Goal: Task Accomplishment & Management: Manage account settings

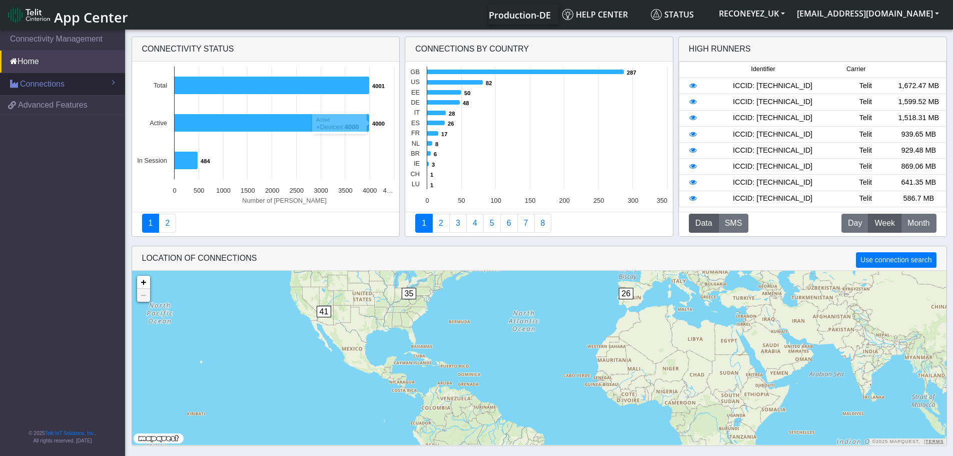
click at [58, 83] on span "Connections" at bounding box center [42, 84] width 45 height 12
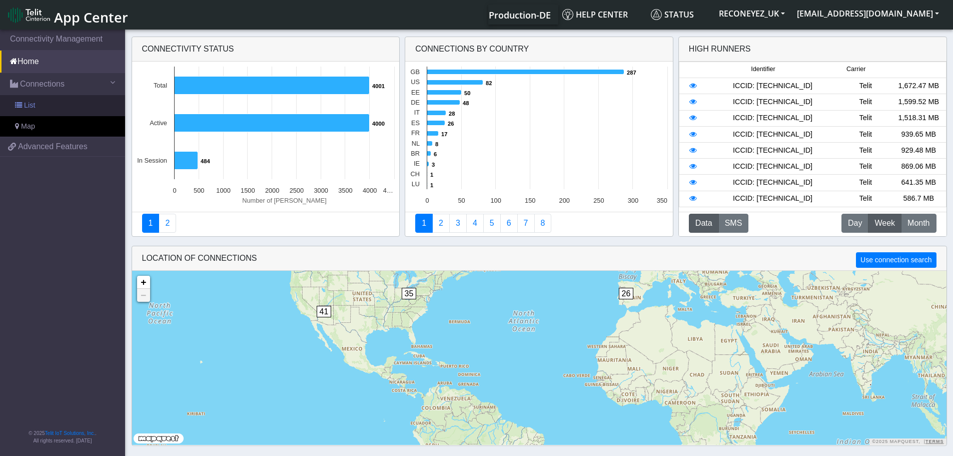
click at [57, 101] on link "List" at bounding box center [62, 105] width 125 height 21
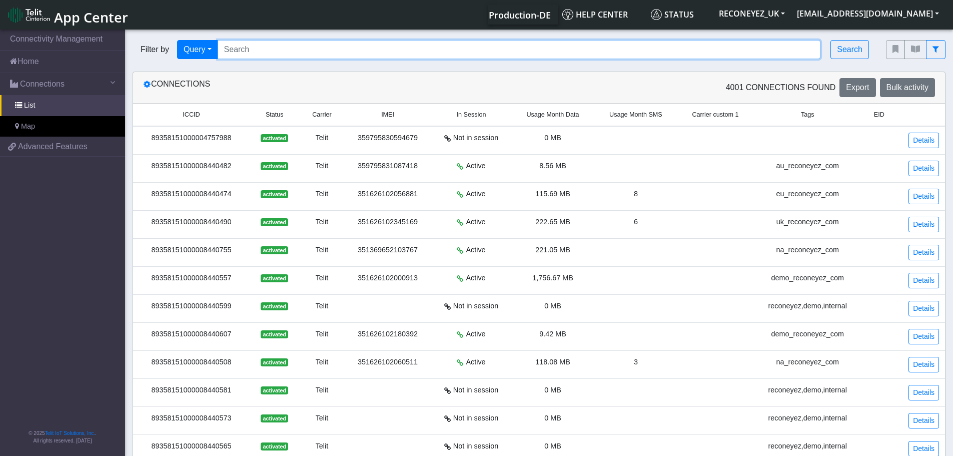
paste input "89358151000008425764"
type input "89358151000008425764"
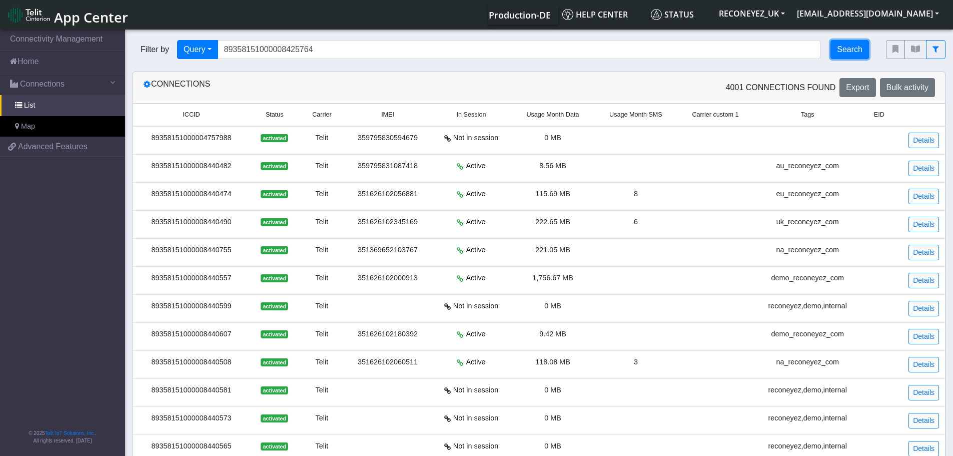
click at [855, 53] on button "Search" at bounding box center [850, 49] width 39 height 19
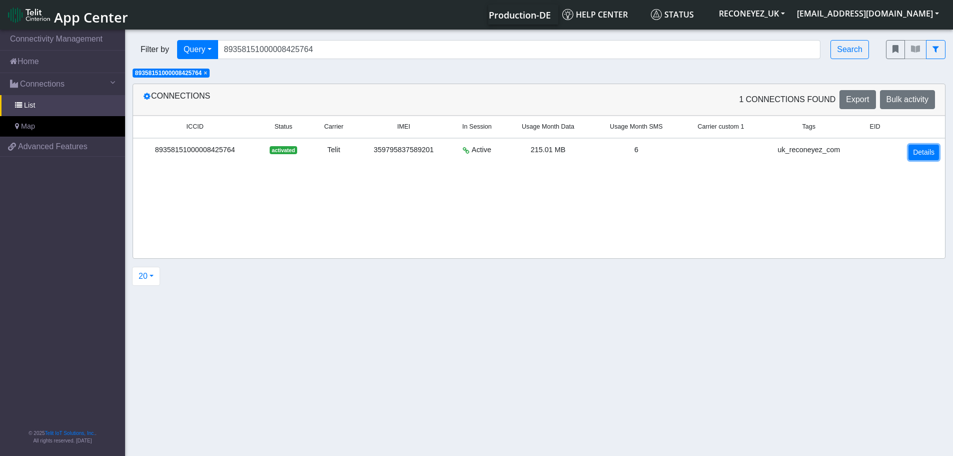
click at [930, 151] on link "Details" at bounding box center [924, 153] width 31 height 16
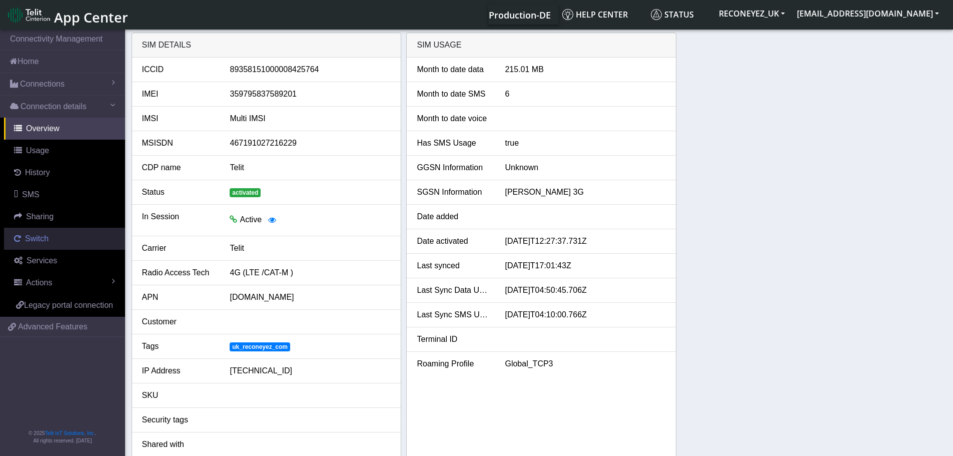
click at [39, 245] on link "Switch" at bounding box center [64, 239] width 121 height 22
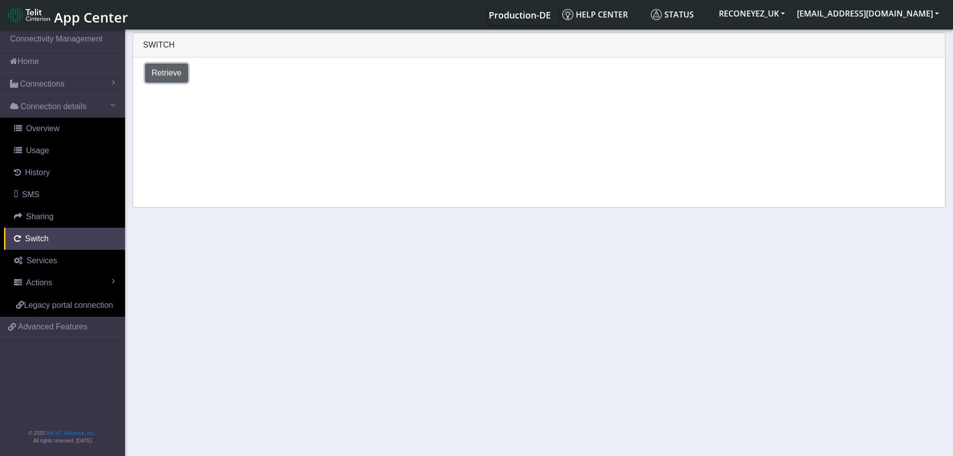
click at [166, 72] on span "Retrieve" at bounding box center [167, 73] width 30 height 9
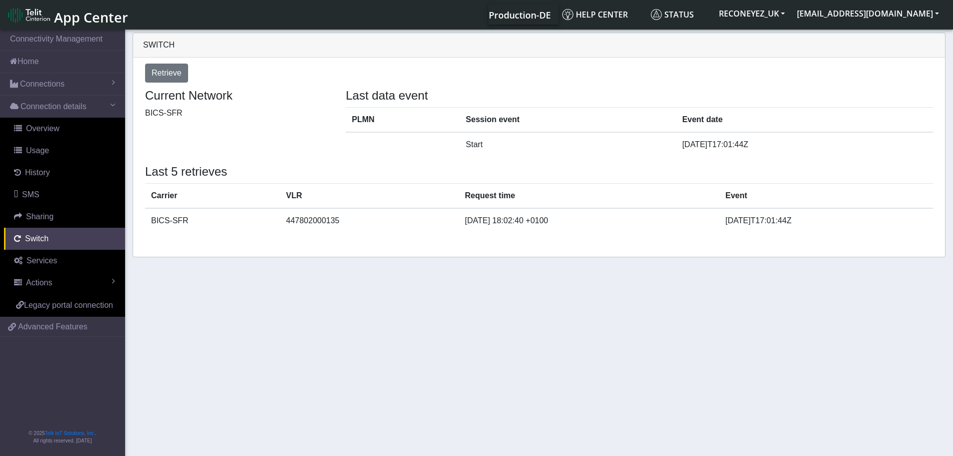
select select "[GEOGRAPHIC_DATA]"
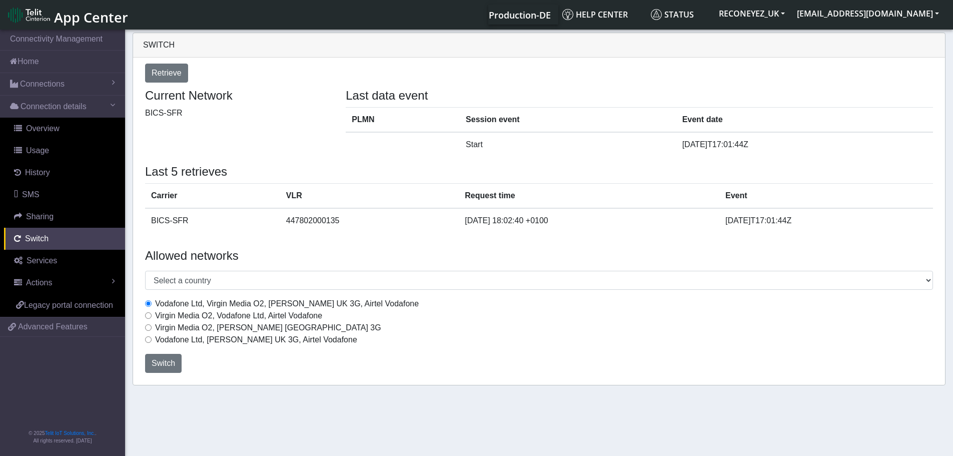
click at [154, 316] on div "Virgin Media O2, Vodafone Ltd, Airtel Vodafone" at bounding box center [539, 316] width 788 height 12
click at [150, 317] on input "Virgin Media O2, Vodafone Ltd, Airtel Vodafone" at bounding box center [148, 315] width 7 height 7
radio input "true"
click at [164, 362] on span "Switch" at bounding box center [164, 363] width 24 height 9
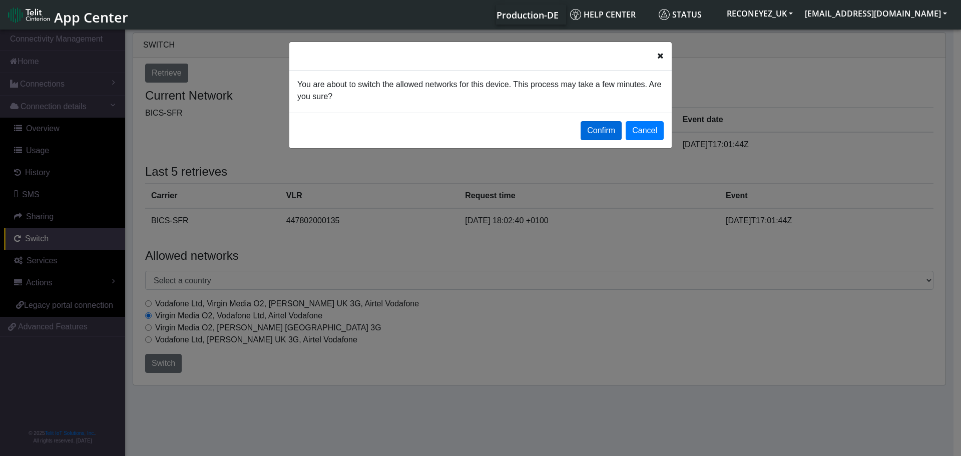
click at [605, 130] on button "Confirm" at bounding box center [600, 130] width 41 height 19
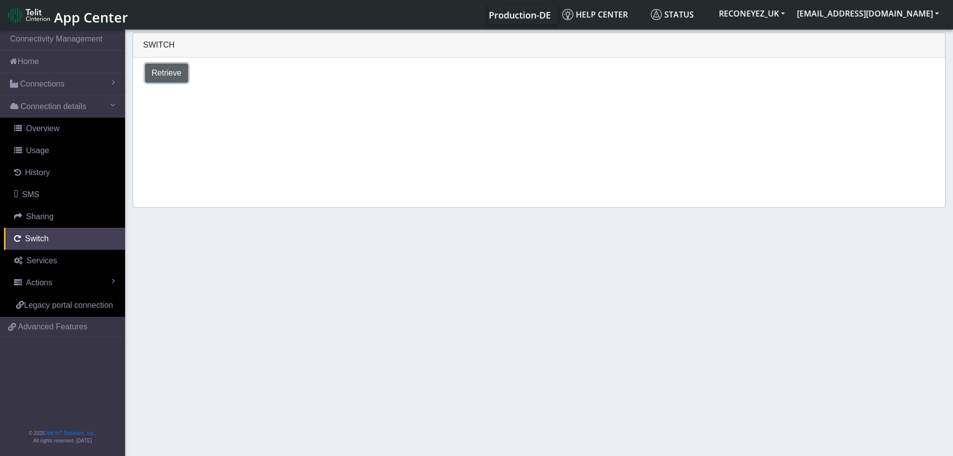
click at [164, 74] on span "Retrieve" at bounding box center [167, 73] width 30 height 9
select select "[GEOGRAPHIC_DATA]"
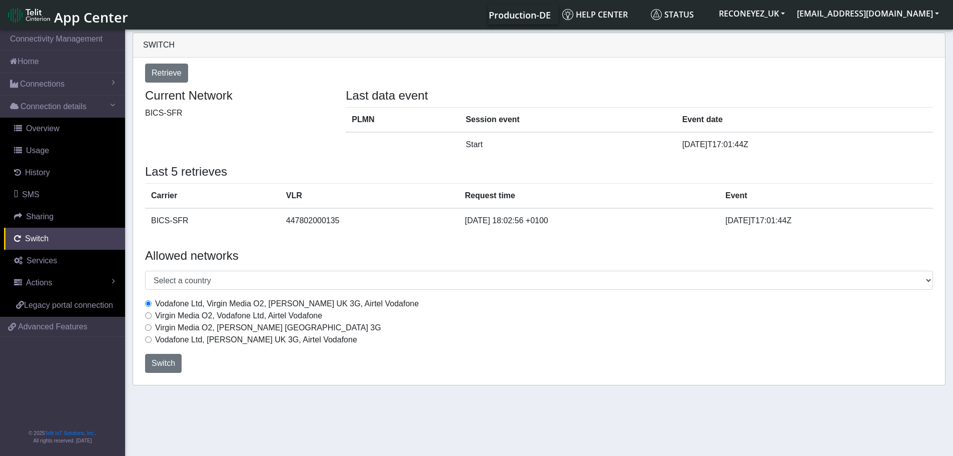
click at [148, 316] on input "Virgin Media O2, Vodafone Ltd, Airtel Vodafone" at bounding box center [148, 315] width 7 height 7
radio input "true"
click at [164, 364] on span "Switch" at bounding box center [164, 363] width 24 height 9
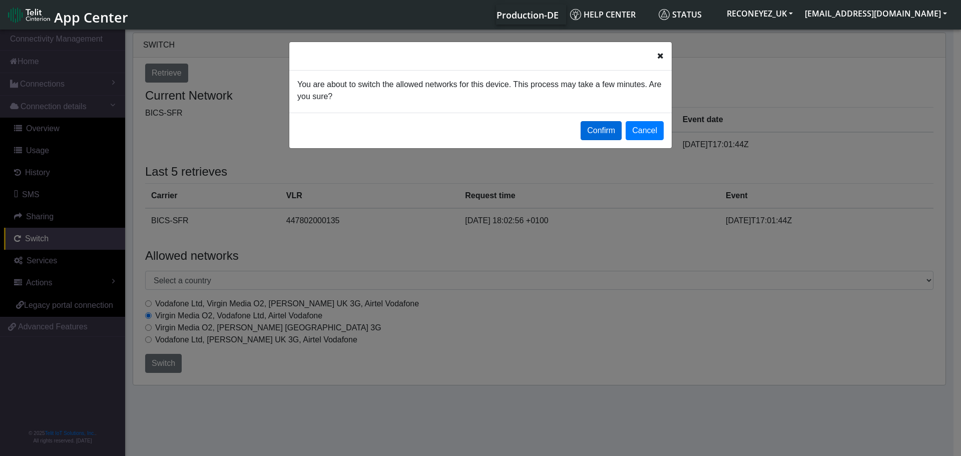
click at [600, 131] on button "Confirm" at bounding box center [600, 130] width 41 height 19
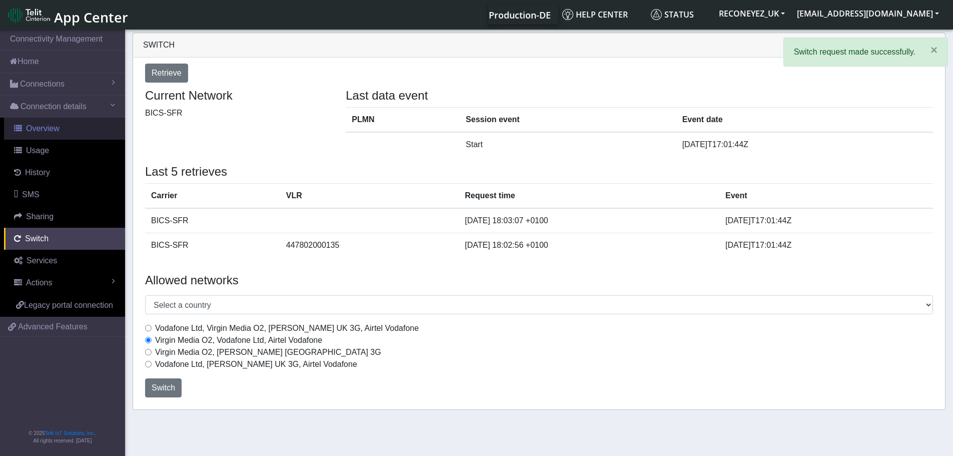
click at [49, 126] on span "Overview" at bounding box center [43, 128] width 34 height 9
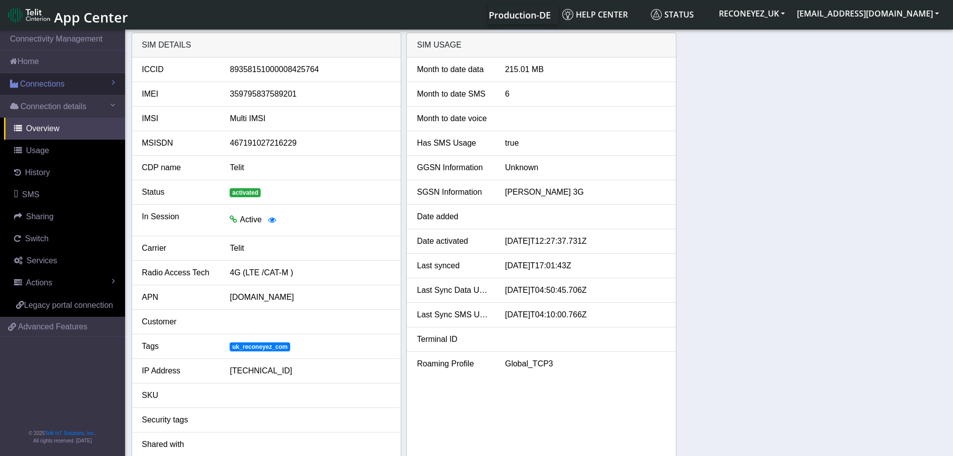
click at [55, 88] on span "Connections" at bounding box center [42, 84] width 45 height 12
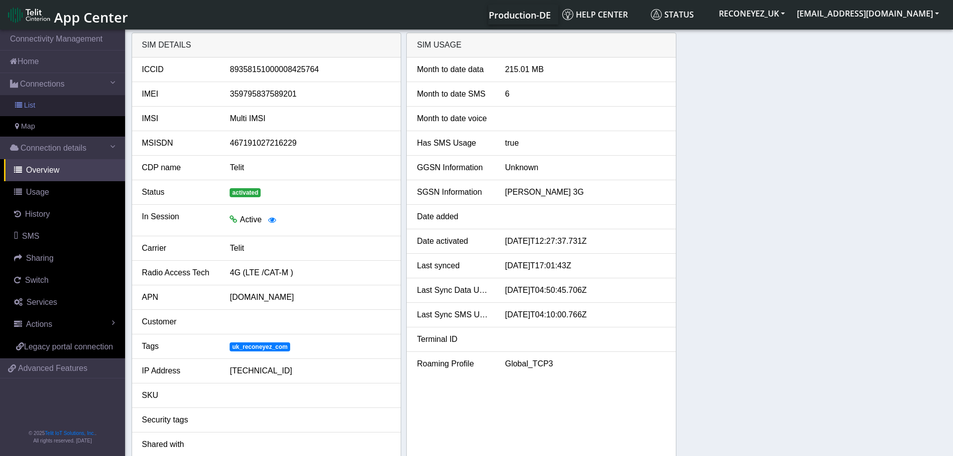
click at [64, 100] on link "List" at bounding box center [62, 105] width 125 height 21
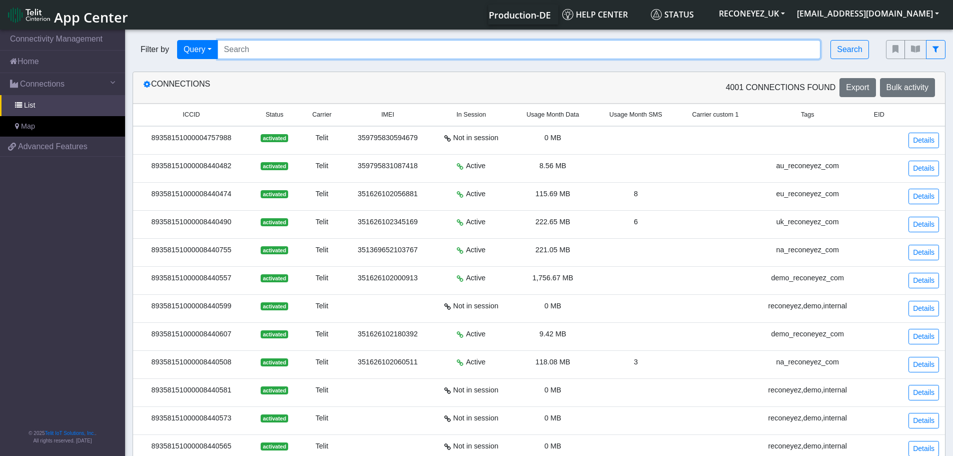
paste input "89358151000008425764"
type input "89358151000008425764"
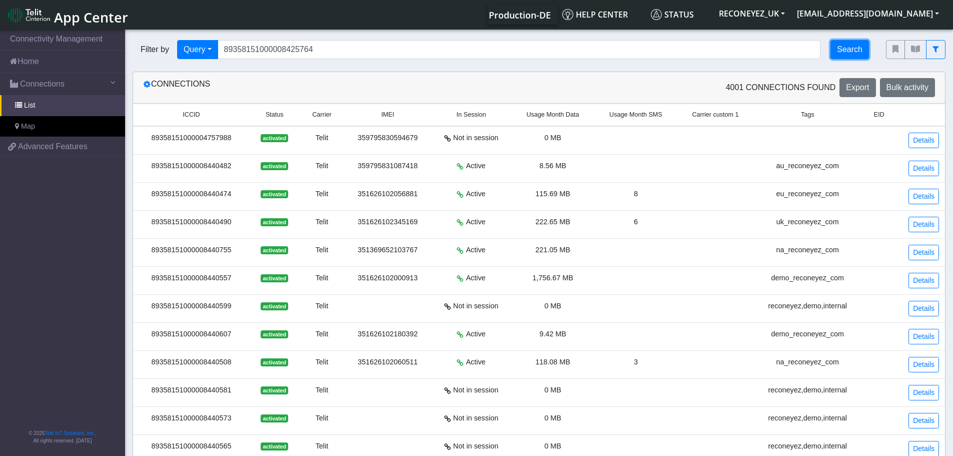
click at [839, 53] on button "Search" at bounding box center [850, 49] width 39 height 19
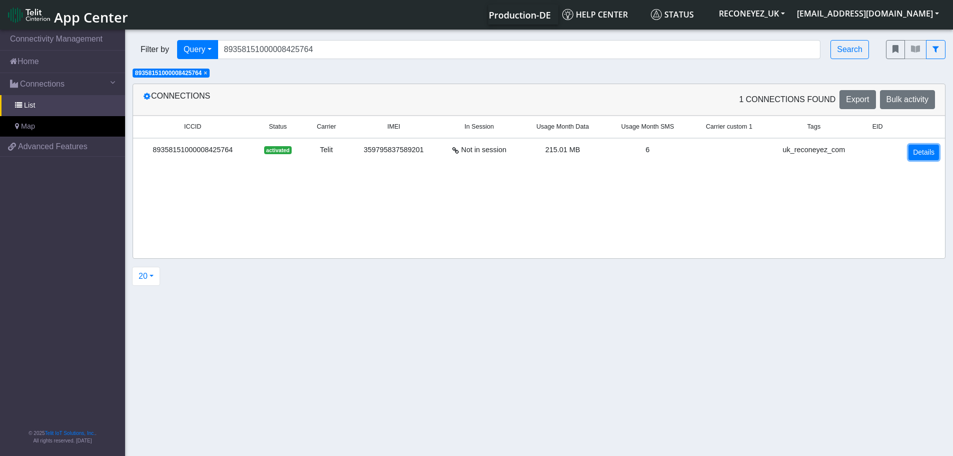
click at [920, 152] on link "Details" at bounding box center [924, 153] width 31 height 16
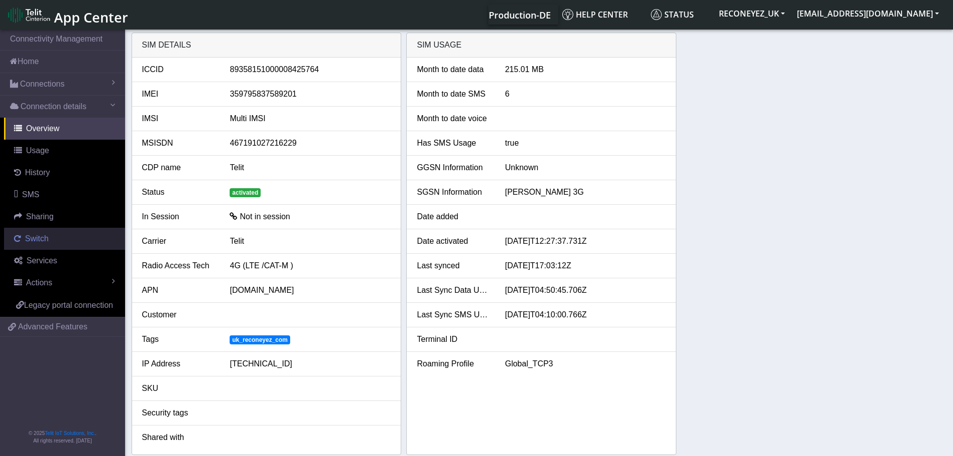
click at [40, 239] on span "Switch" at bounding box center [37, 238] width 24 height 9
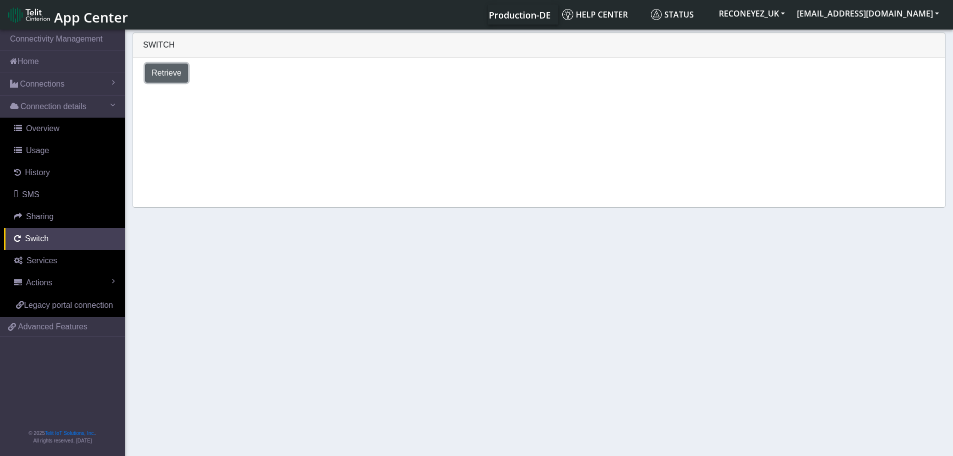
click at [155, 72] on span "Retrieve" at bounding box center [167, 73] width 30 height 9
select select "[GEOGRAPHIC_DATA]"
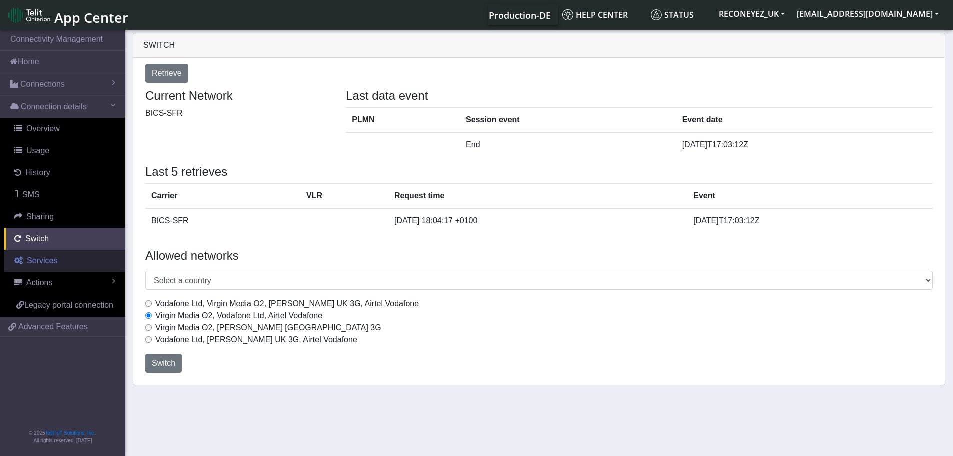
click at [44, 260] on span "Services" at bounding box center [42, 260] width 31 height 9
select select "2: 6"
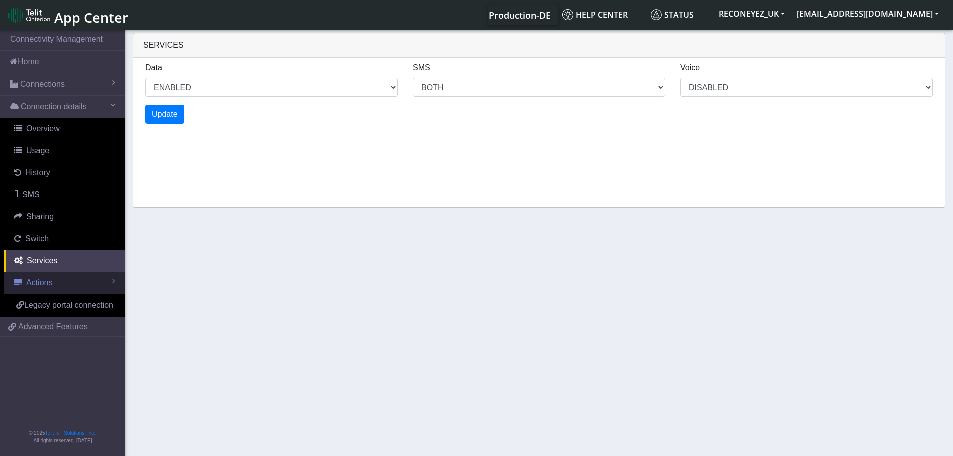
click at [47, 278] on span "Actions" at bounding box center [39, 282] width 26 height 9
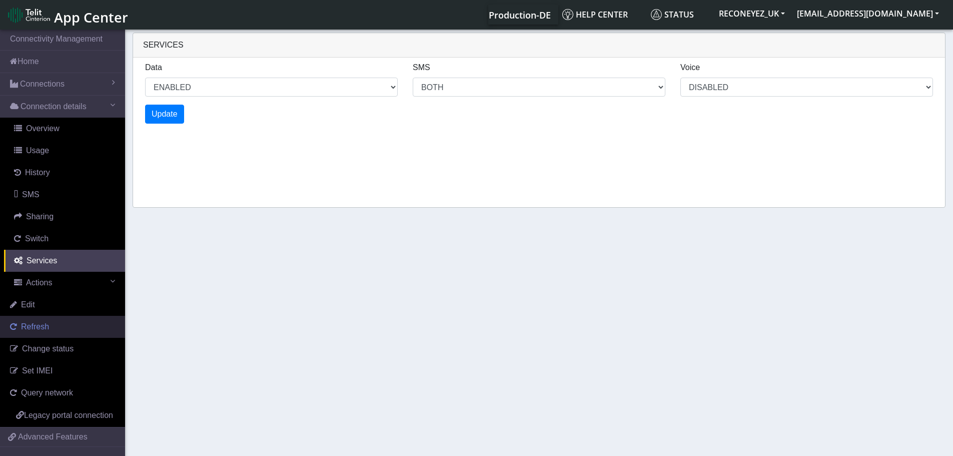
click at [62, 331] on link "Refresh" at bounding box center [62, 327] width 125 height 22
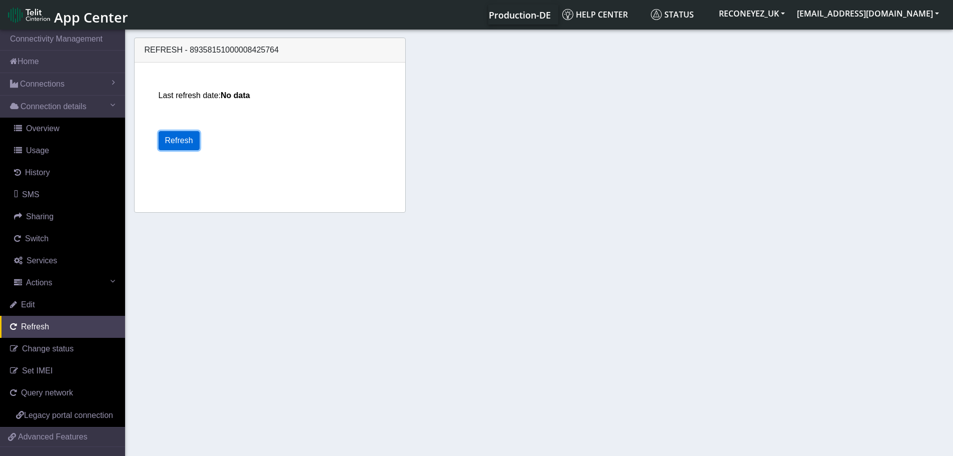
click at [178, 139] on button "Refresh" at bounding box center [179, 140] width 41 height 19
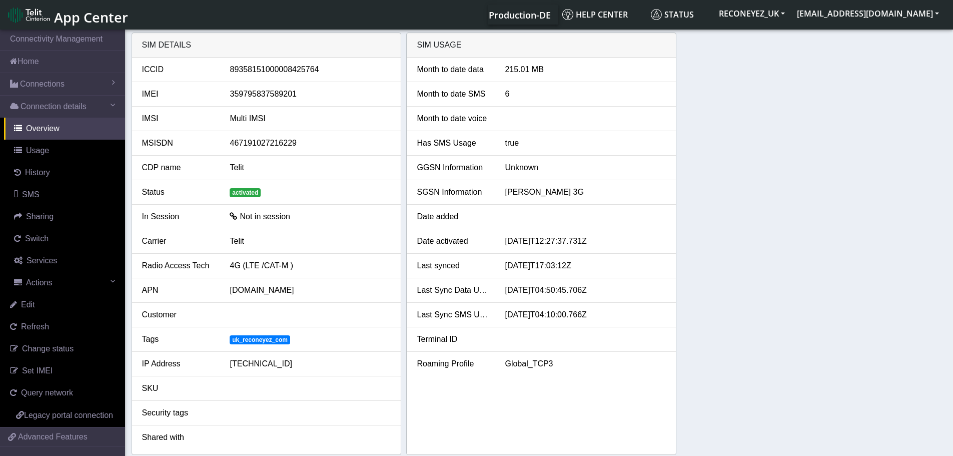
click at [773, 209] on div "SIM details ICCID 89358151000008425764 IMEI 359795837589201 IMSI Multi IMSI MSI…" at bounding box center [540, 244] width 816 height 422
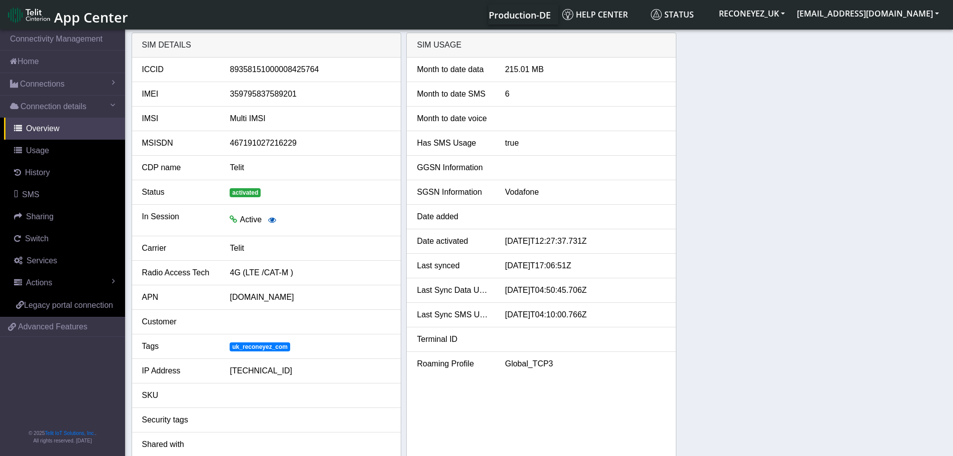
click at [273, 222] on icon "button" at bounding box center [272, 220] width 8 height 8
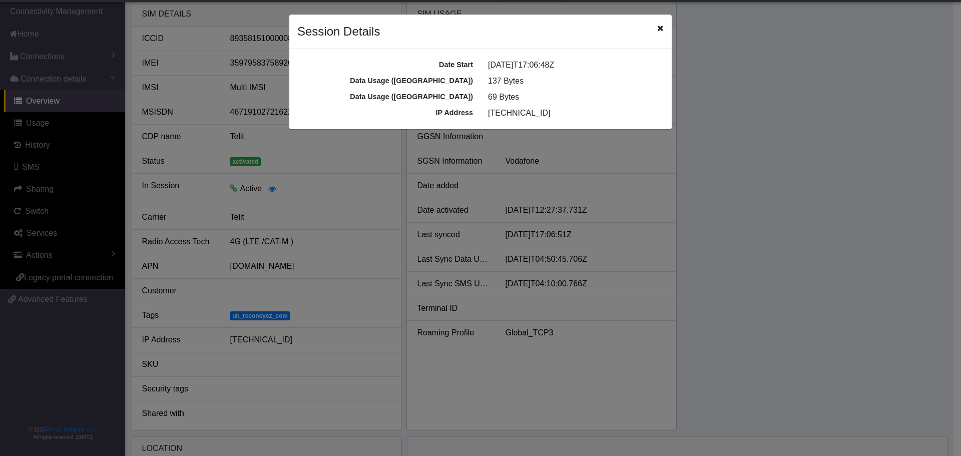
click at [661, 30] on icon "Close" at bounding box center [660, 28] width 7 height 8
